Goal: Task Accomplishment & Management: Use online tool/utility

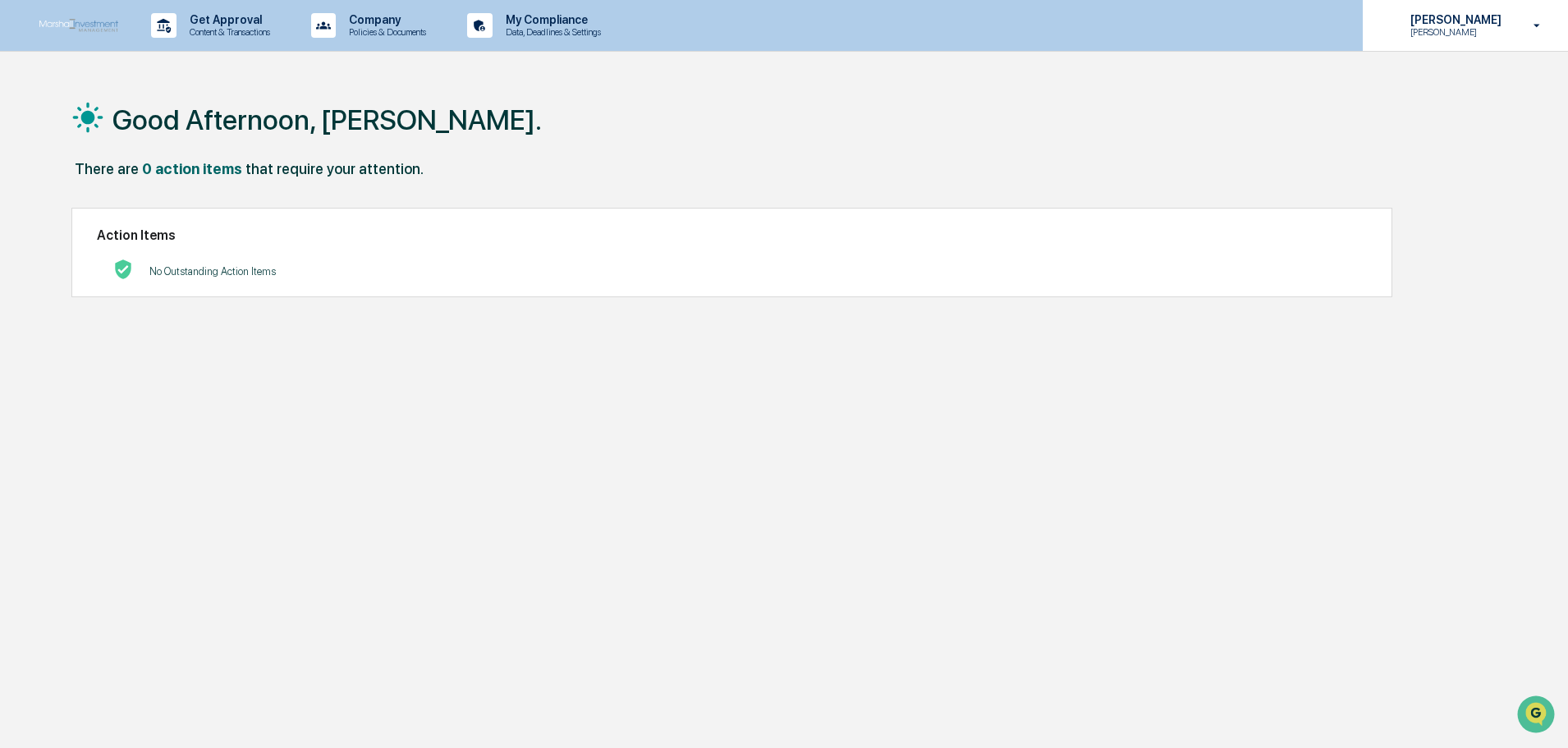
click at [1512, 25] on div "[PERSON_NAME]" at bounding box center [1465, 25] width 205 height 51
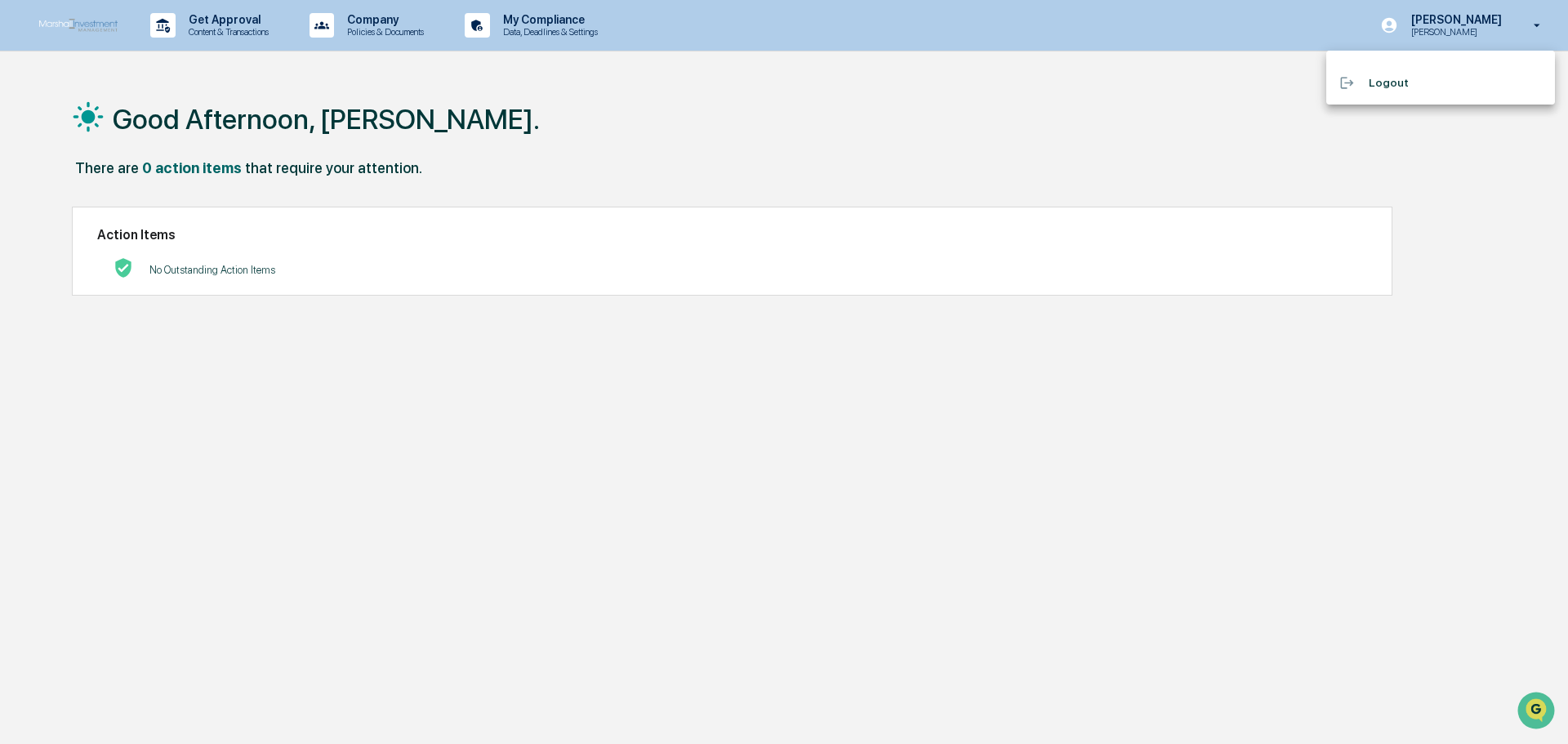
click at [565, 33] on div at bounding box center [784, 372] width 1568 height 744
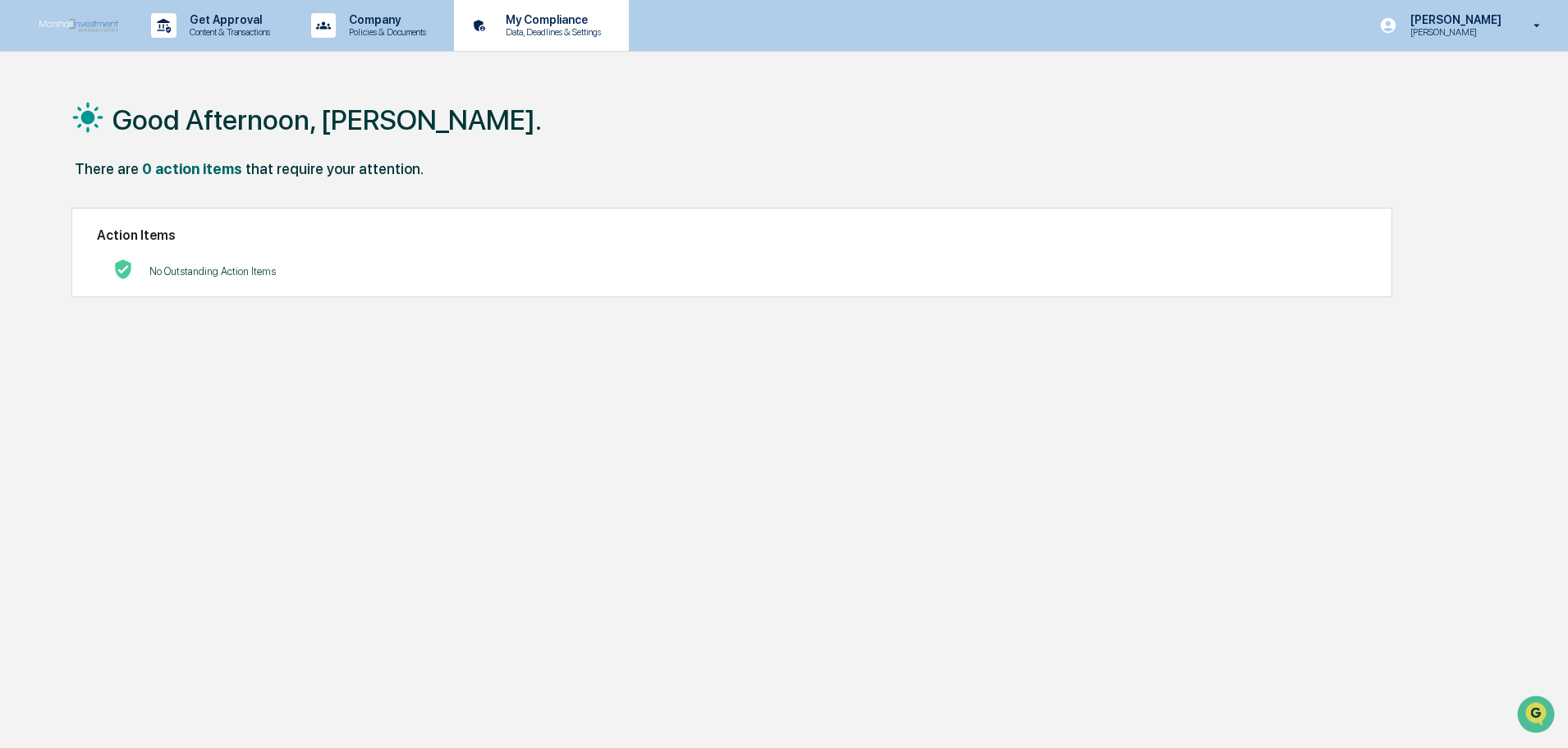
click at [562, 20] on p "My Compliance" at bounding box center [551, 20] width 117 height 13
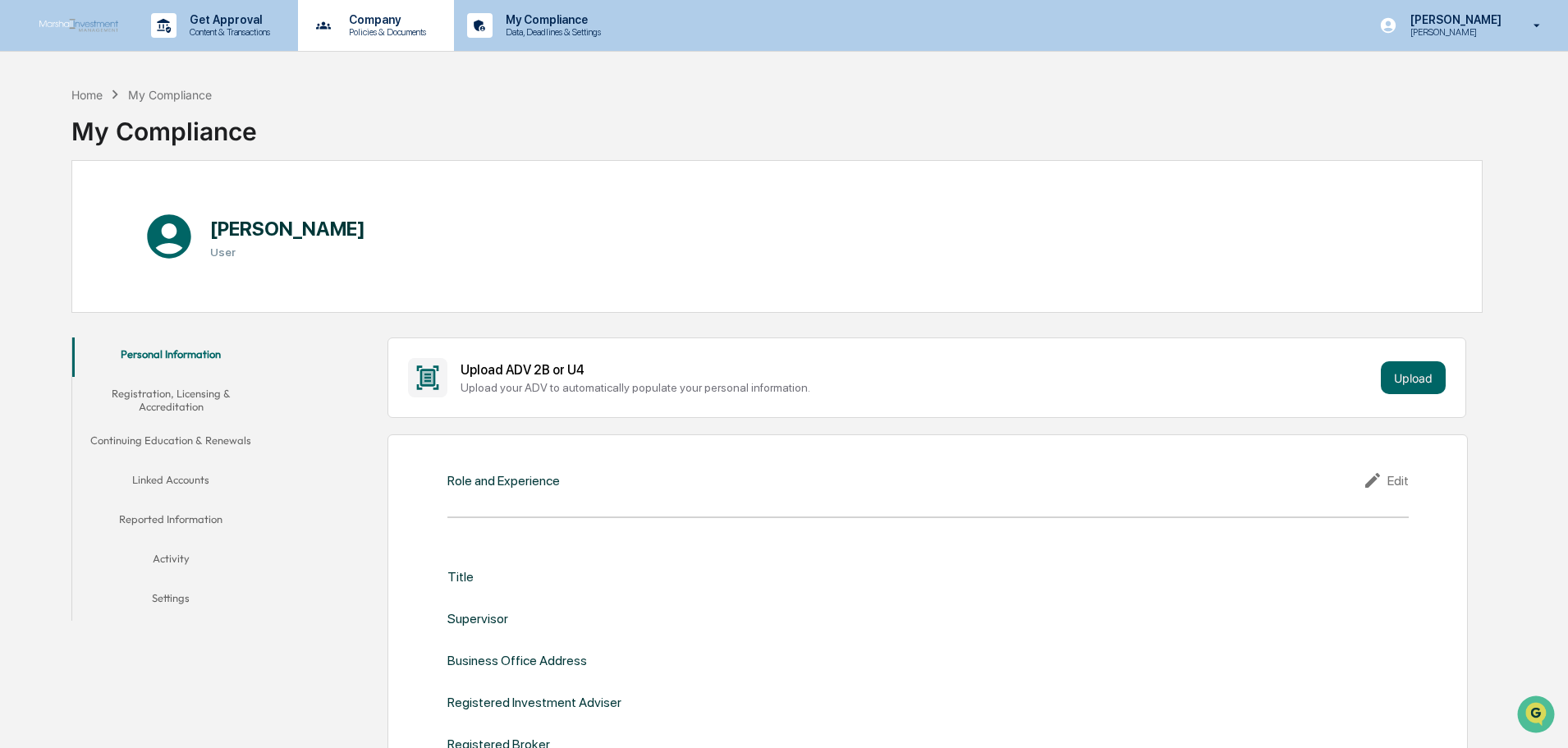
click at [353, 35] on p "Policies & Documents" at bounding box center [385, 32] width 99 height 11
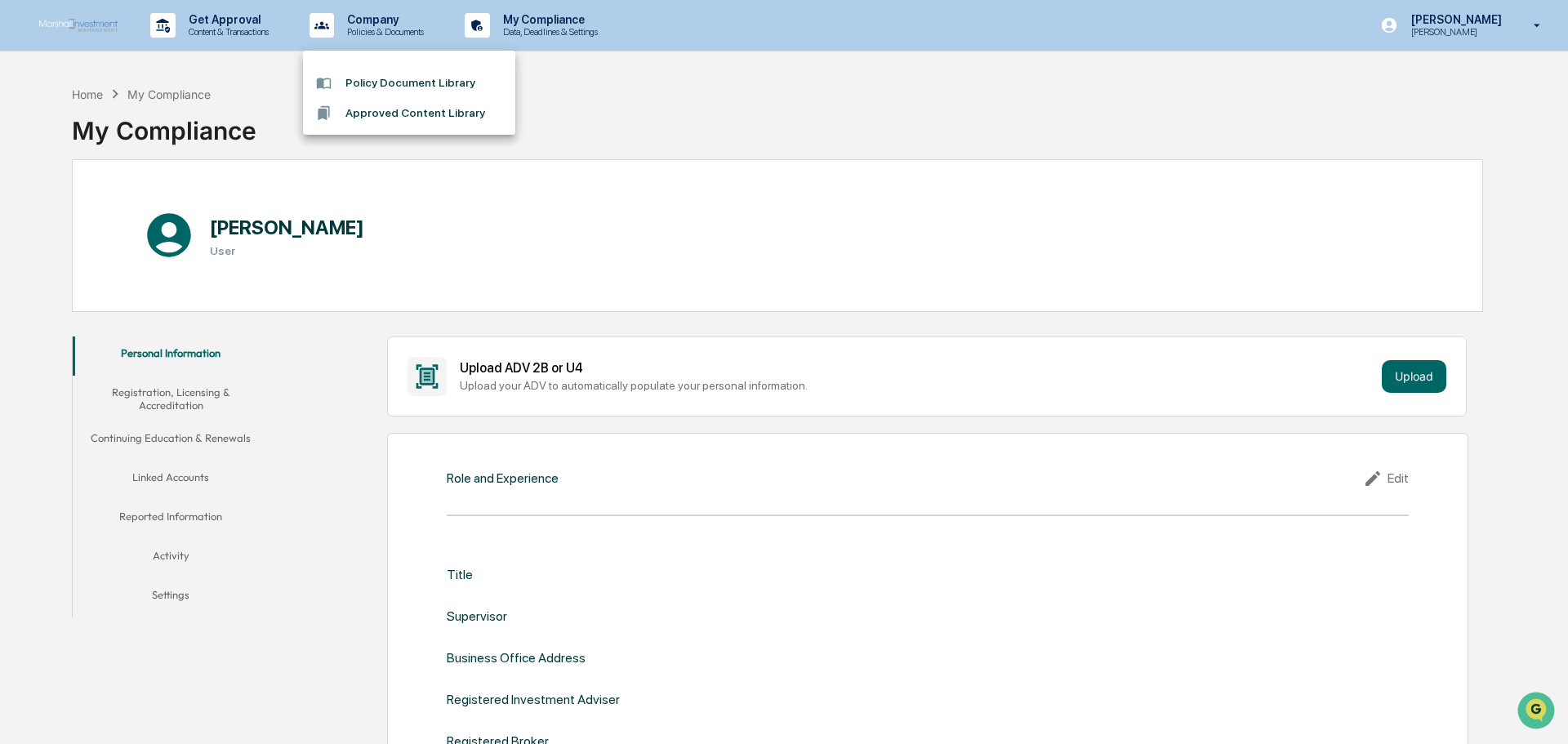
click at [227, 20] on div at bounding box center [784, 372] width 1568 height 744
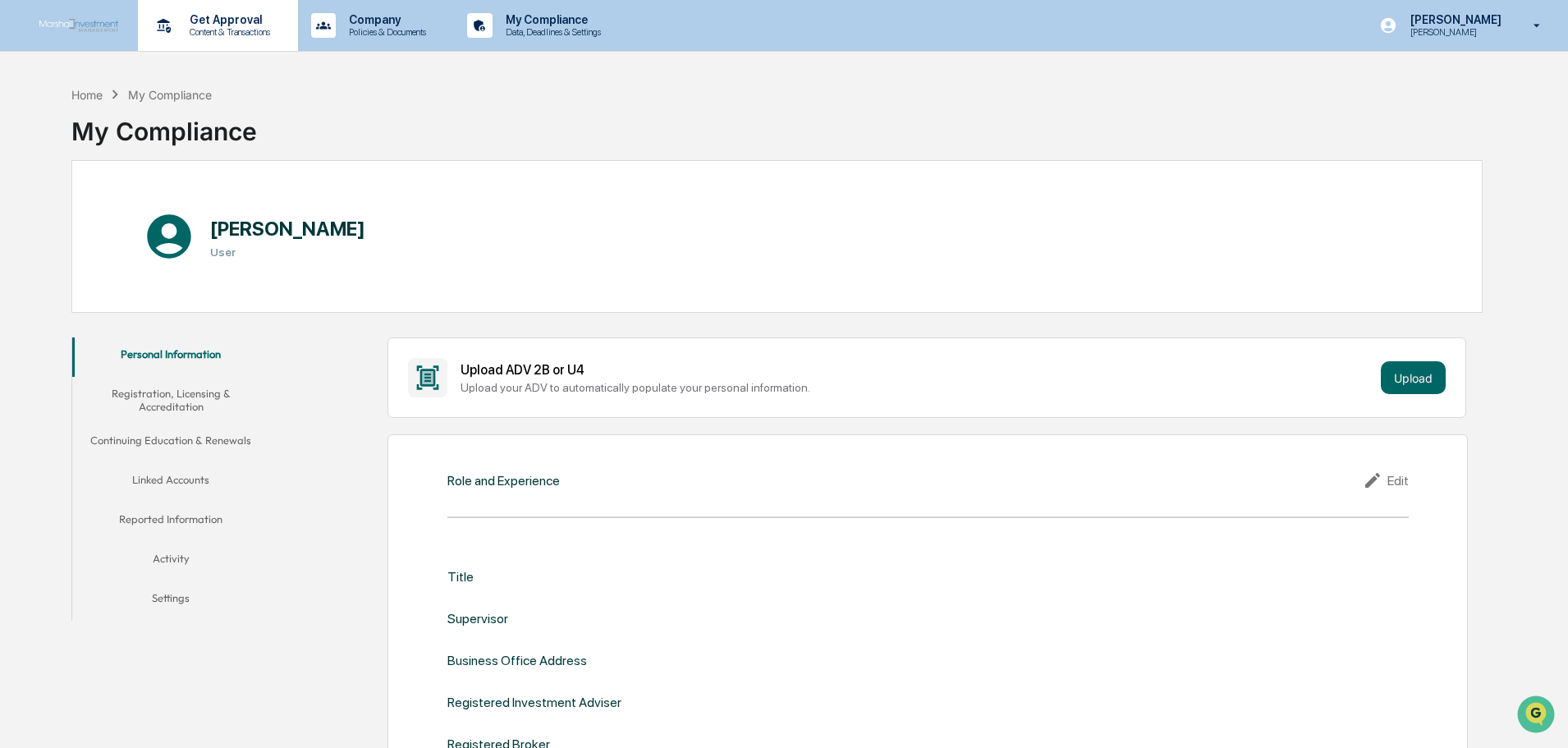
click at [228, 23] on p "Get Approval" at bounding box center [227, 20] width 102 height 13
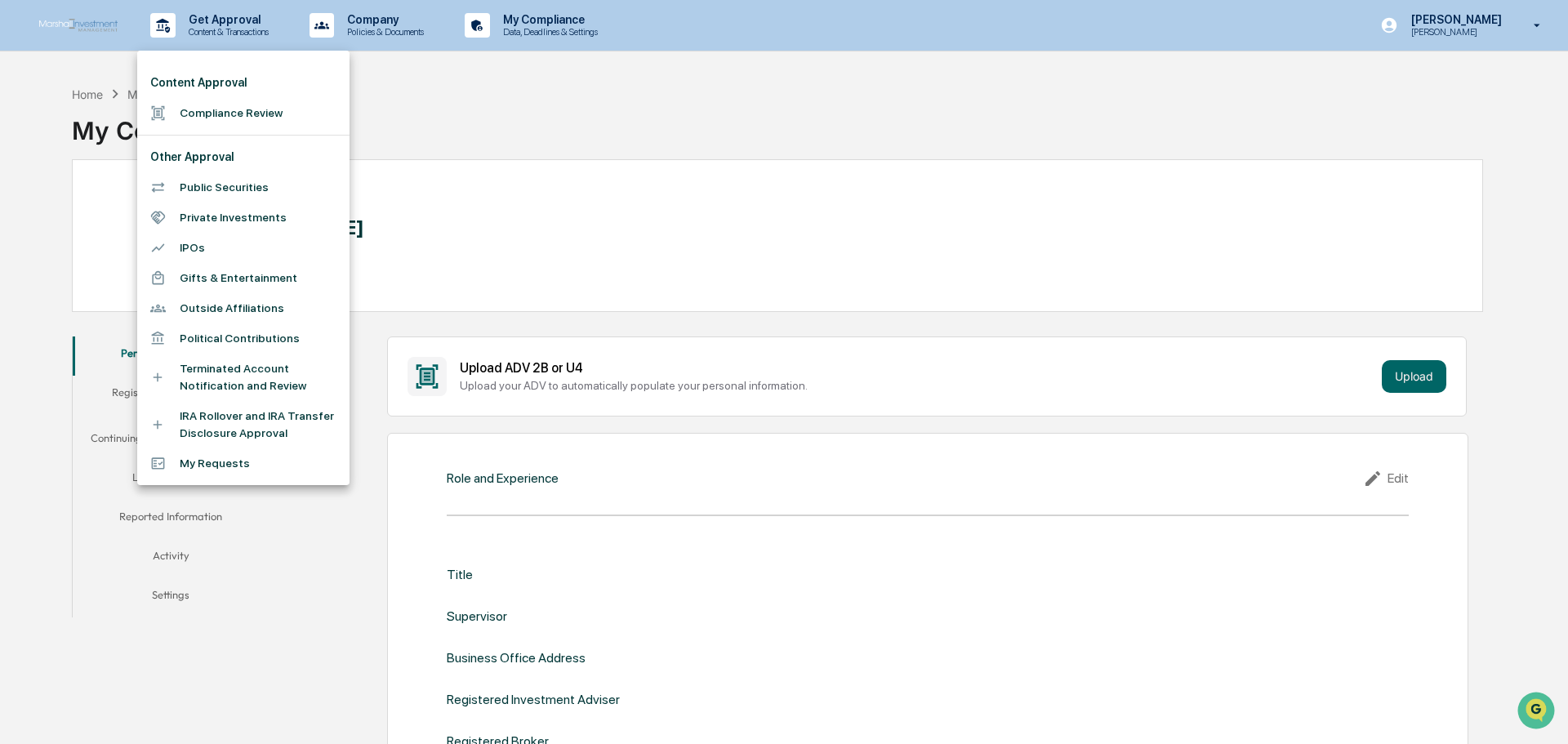
click at [234, 643] on div at bounding box center [784, 372] width 1568 height 744
